Goal: Transaction & Acquisition: Obtain resource

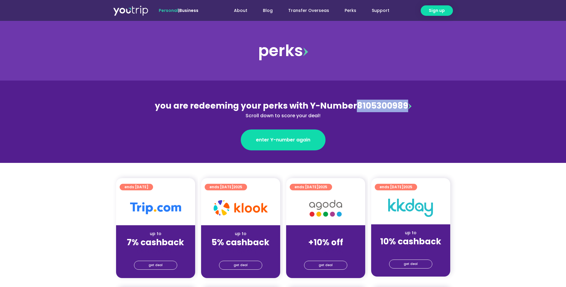
drag, startPoint x: 406, startPoint y: 107, endPoint x: 356, endPoint y: 108, distance: 49.8
click at [356, 108] on div "you are redeeming your perks with Y-Number 8105300989 Scroll down to score your…" at bounding box center [283, 110] width 259 height 20
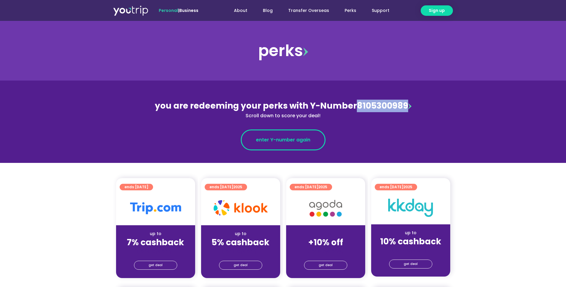
copy div "8105300989"
click at [287, 140] on span "enter Y-number again" at bounding box center [283, 139] width 54 height 7
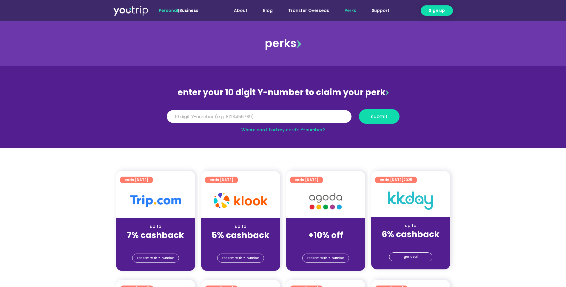
click at [230, 123] on div "Y Number" at bounding box center [259, 116] width 192 height 15
click at [236, 119] on input "Y Number" at bounding box center [259, 116] width 185 height 13
paste input "8105300989"
type input "8105300989"
click at [386, 118] on span "submit" at bounding box center [379, 116] width 17 height 4
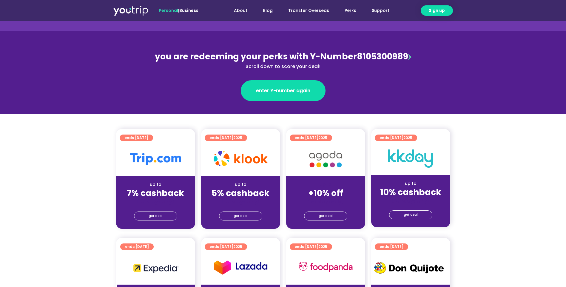
scroll to position [99, 0]
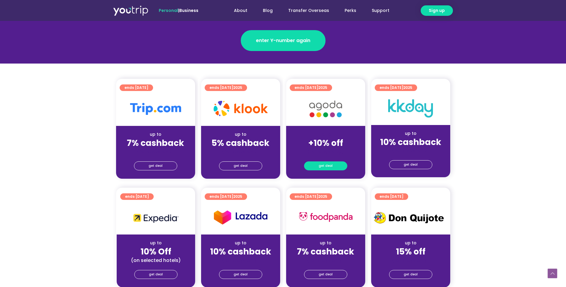
click at [320, 169] on span "get deal" at bounding box center [326, 166] width 14 height 8
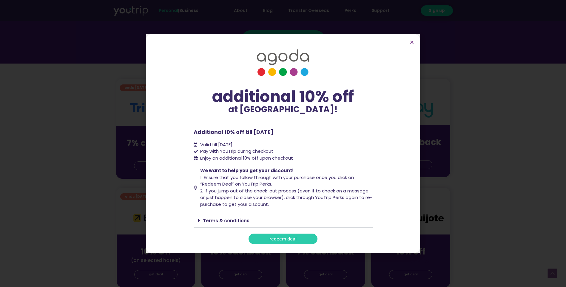
click at [278, 235] on link "redeem deal" at bounding box center [283, 239] width 69 height 10
click at [411, 44] on icon "Close" at bounding box center [412, 42] width 4 height 4
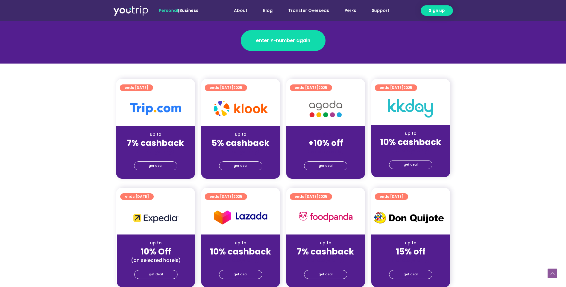
click at [150, 172] on div "get deal" at bounding box center [155, 167] width 79 height 24
click at [154, 166] on span "get deal" at bounding box center [156, 166] width 14 height 8
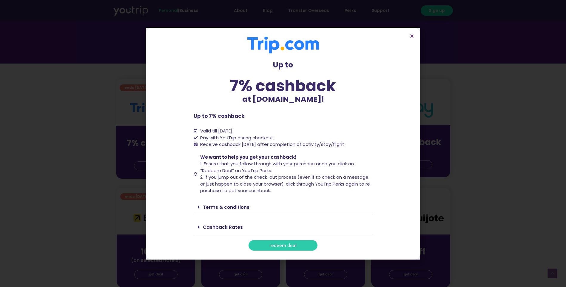
click at [275, 247] on span "redeem deal" at bounding box center [283, 245] width 27 height 4
click at [413, 34] on icon "Close" at bounding box center [412, 36] width 4 height 4
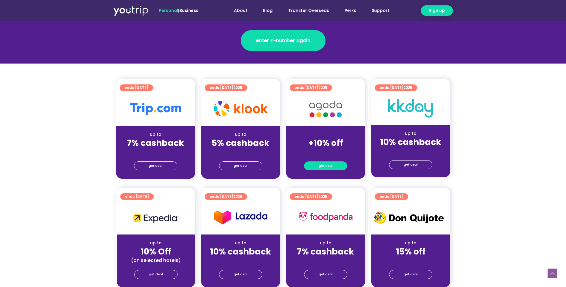
click at [332, 165] on link "get deal" at bounding box center [325, 165] width 43 height 9
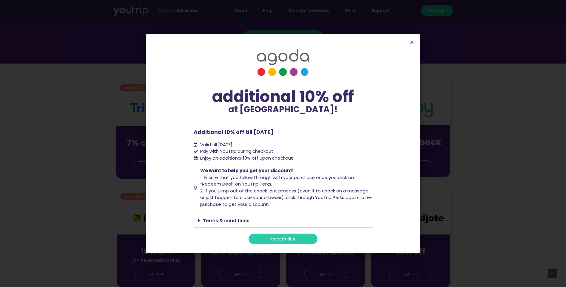
click at [284, 237] on span "redeem deal" at bounding box center [283, 239] width 27 height 4
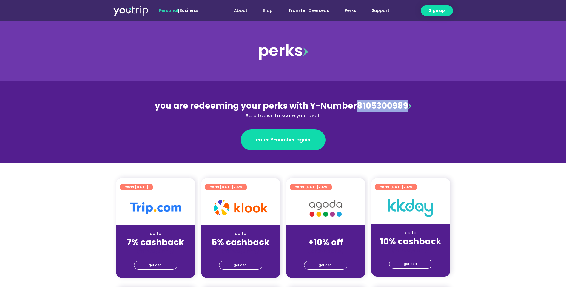
drag, startPoint x: 405, startPoint y: 104, endPoint x: 353, endPoint y: 108, distance: 52.4
click at [353, 108] on div "you are redeeming your perks with Y-Number 8105300989 Scroll down to score your…" at bounding box center [283, 110] width 259 height 20
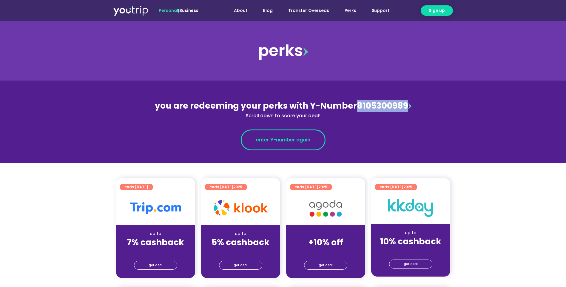
copy div "8105300989"
click at [295, 136] on link "enter Y-number again" at bounding box center [283, 140] width 85 height 21
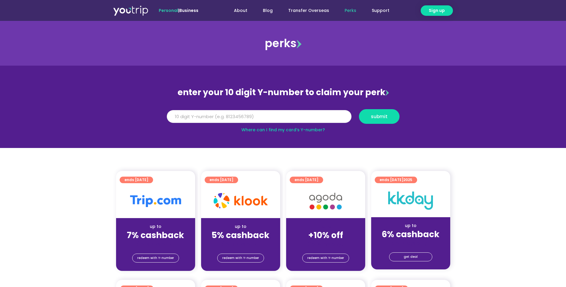
click at [261, 124] on div "Y Number submit" at bounding box center [283, 118] width 240 height 19
click at [265, 114] on input "Y Number" at bounding box center [259, 116] width 185 height 13
paste input "8105300989"
type input "8105300989"
click at [327, 261] on span "redeem with Y-number" at bounding box center [325, 258] width 37 height 8
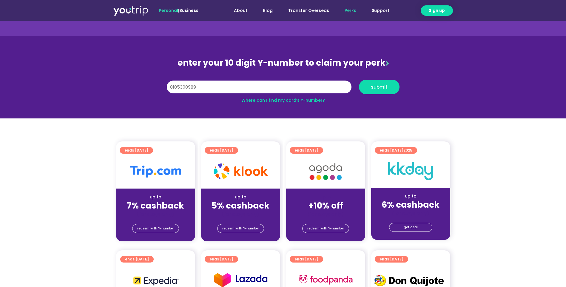
scroll to position [66, 0]
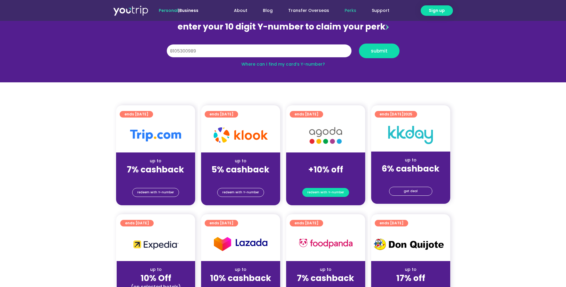
click at [323, 192] on span "redeem with Y-number" at bounding box center [325, 192] width 37 height 8
click at [326, 194] on span "redeem with Y-number" at bounding box center [325, 192] width 37 height 8
click at [327, 191] on span "redeem with Y-number" at bounding box center [325, 192] width 37 height 8
click at [380, 56] on button "submit" at bounding box center [379, 51] width 41 height 15
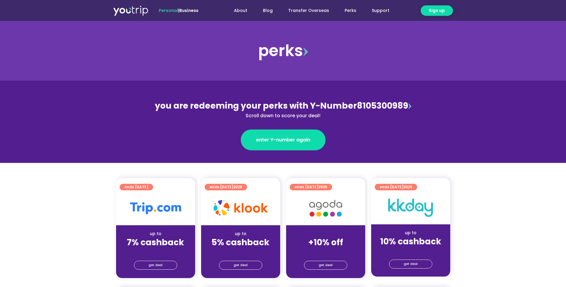
click at [332, 271] on div "get deal" at bounding box center [325, 266] width 79 height 24
click at [330, 267] on span "get deal" at bounding box center [326, 265] width 14 height 8
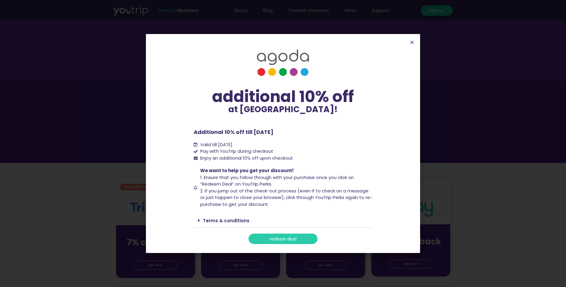
click at [289, 241] on span "redeem deal" at bounding box center [283, 239] width 27 height 4
